Goal: Navigation & Orientation: Understand site structure

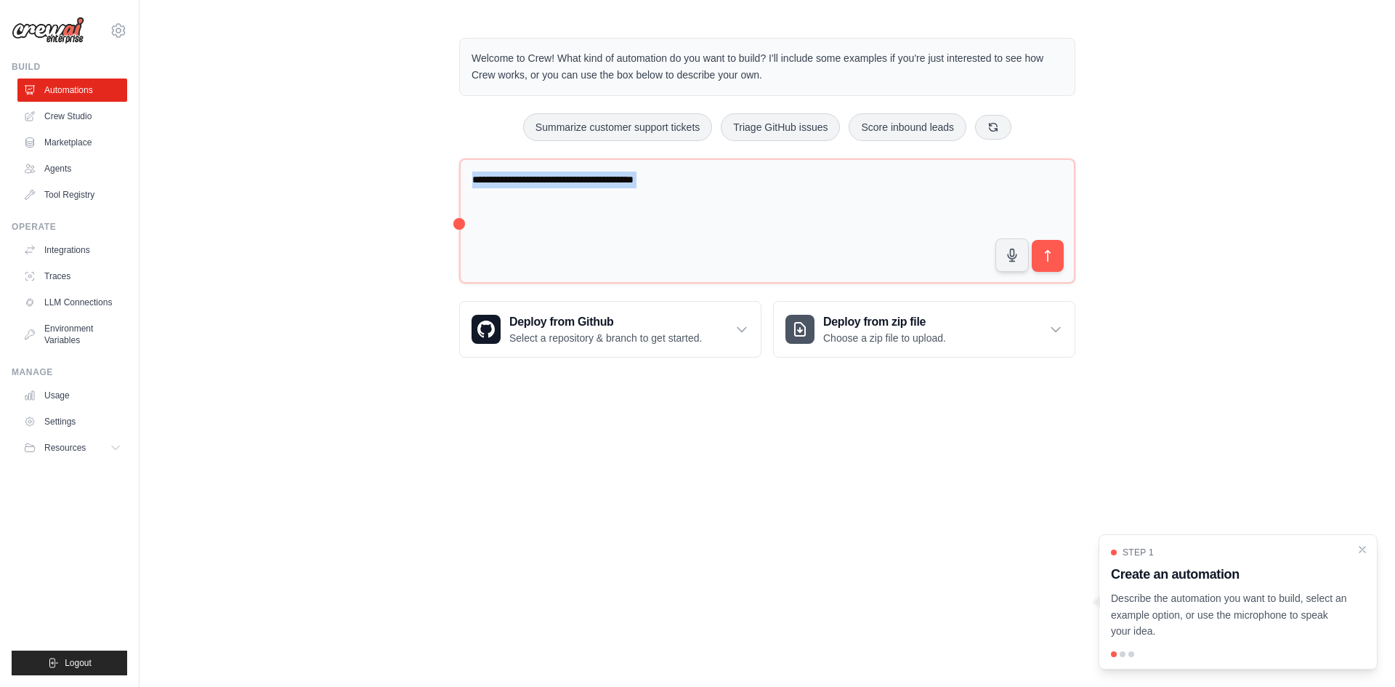
drag, startPoint x: 456, startPoint y: 222, endPoint x: 433, endPoint y: 572, distance: 350.9
click at [169, 620] on body "[EMAIL_ADDRESS][DOMAIN_NAME] Settings Build Automations Crew Studio" at bounding box center [697, 343] width 1395 height 687
click at [491, 543] on body "[EMAIL_ADDRESS][DOMAIN_NAME] Settings Build Automations Crew Studio" at bounding box center [697, 343] width 1395 height 687
click at [57, 158] on link "Agents" at bounding box center [74, 168] width 110 height 23
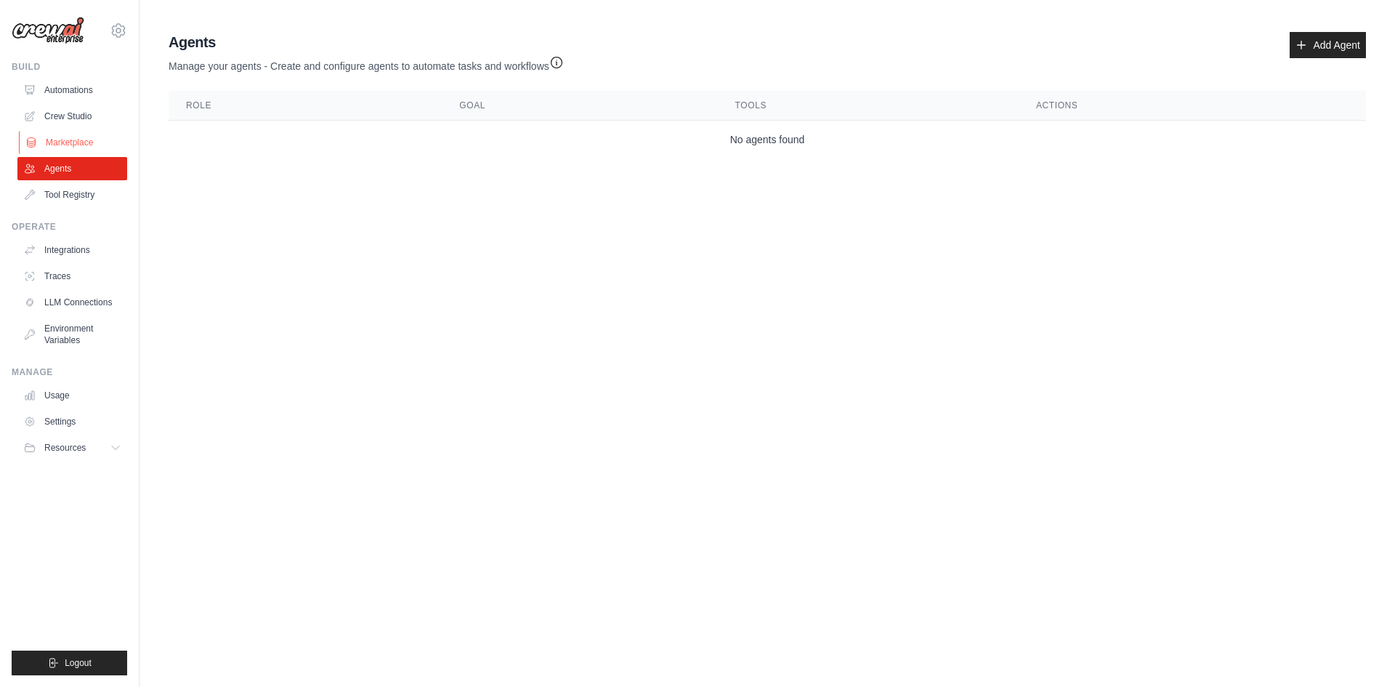
click at [64, 139] on link "Marketplace" at bounding box center [74, 142] width 110 height 23
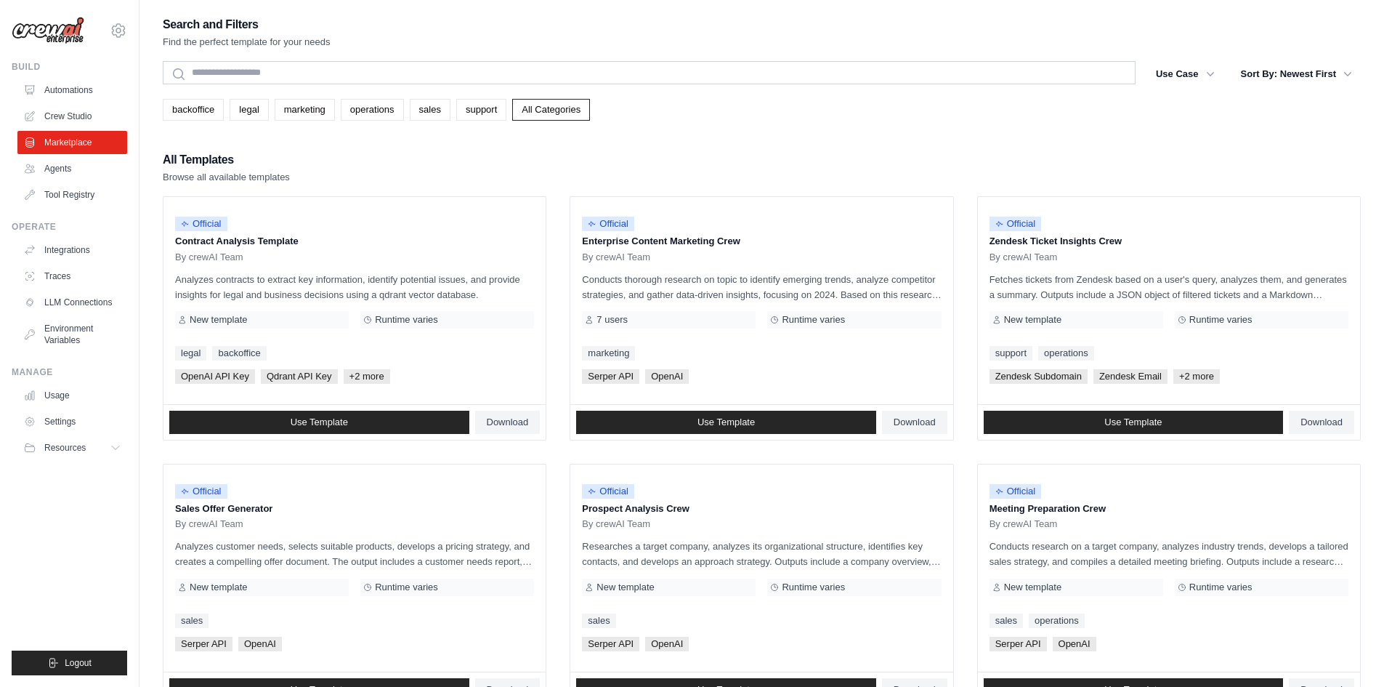
click at [68, 73] on div "Build Automations Crew Studio Marketplace Agents" at bounding box center [70, 133] width 116 height 145
click at [65, 89] on link "Automations" at bounding box center [74, 89] width 110 height 23
